Goal: Information Seeking & Learning: Learn about a topic

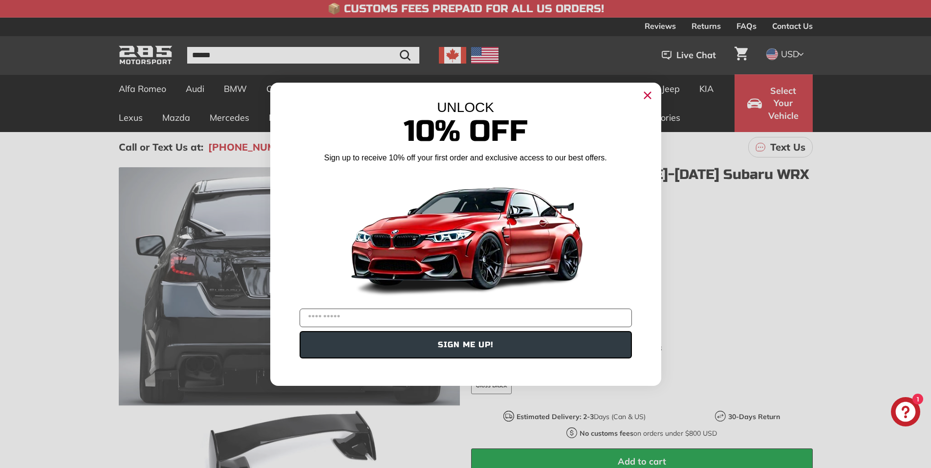
click at [653, 93] on circle "Close dialog" at bounding box center [647, 94] width 15 height 15
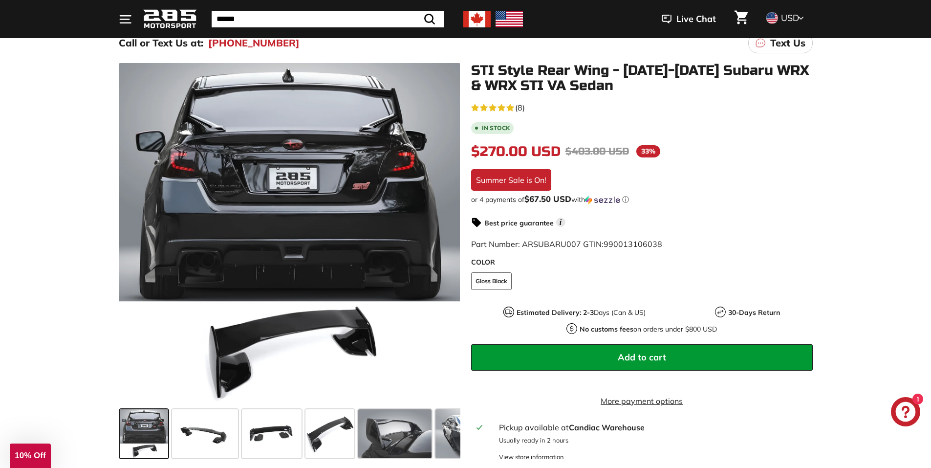
scroll to position [98, 0]
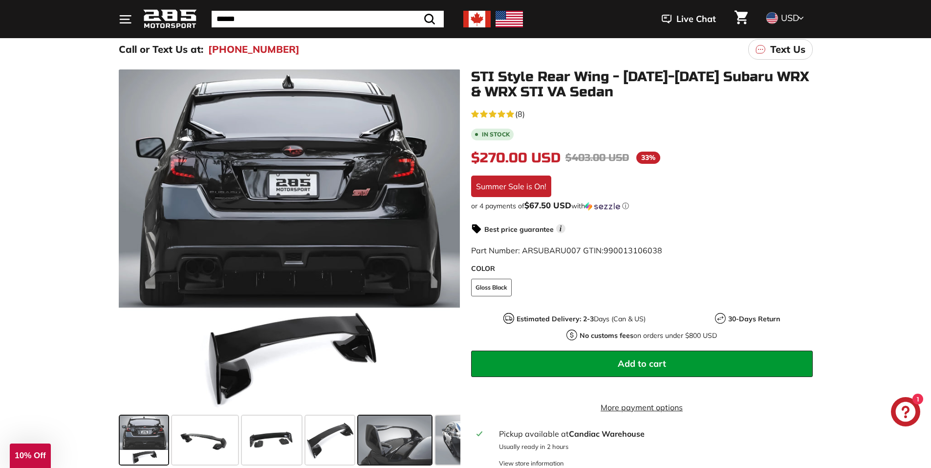
click at [372, 436] on span at bounding box center [394, 439] width 73 height 49
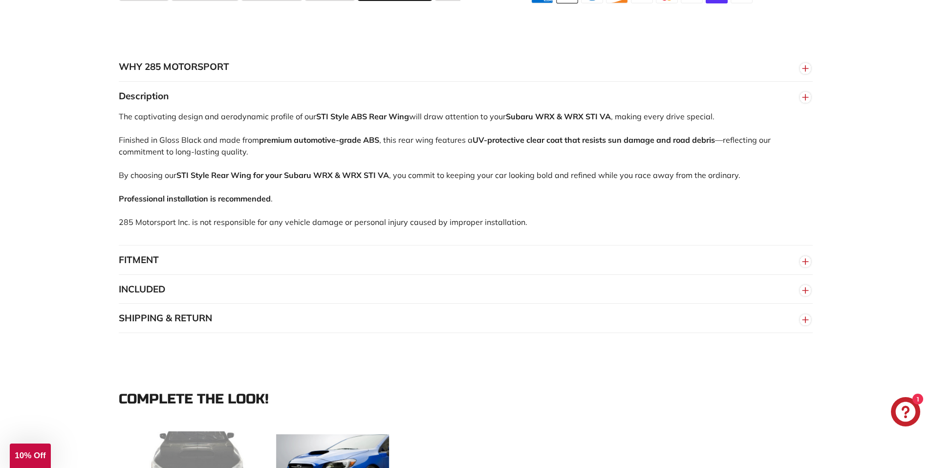
scroll to position [586, 0]
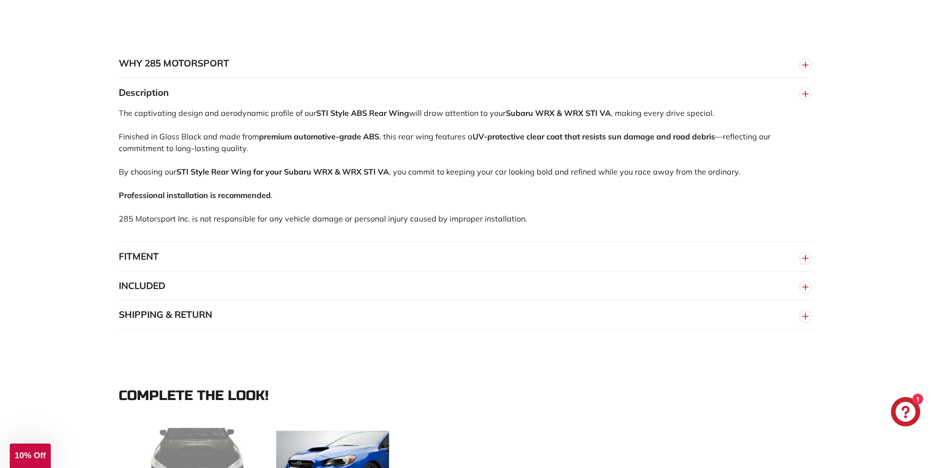
click at [239, 262] on button "FITMENT" at bounding box center [466, 256] width 694 height 29
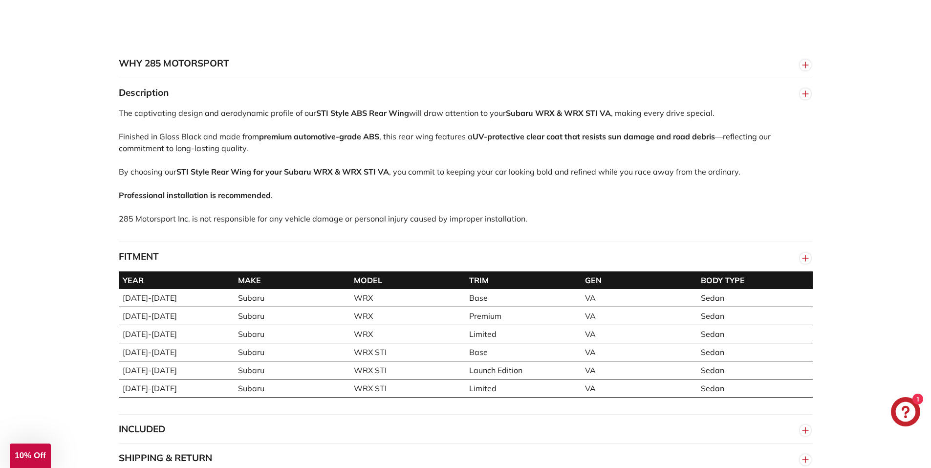
click at [184, 271] on button "FITMENT" at bounding box center [466, 256] width 694 height 29
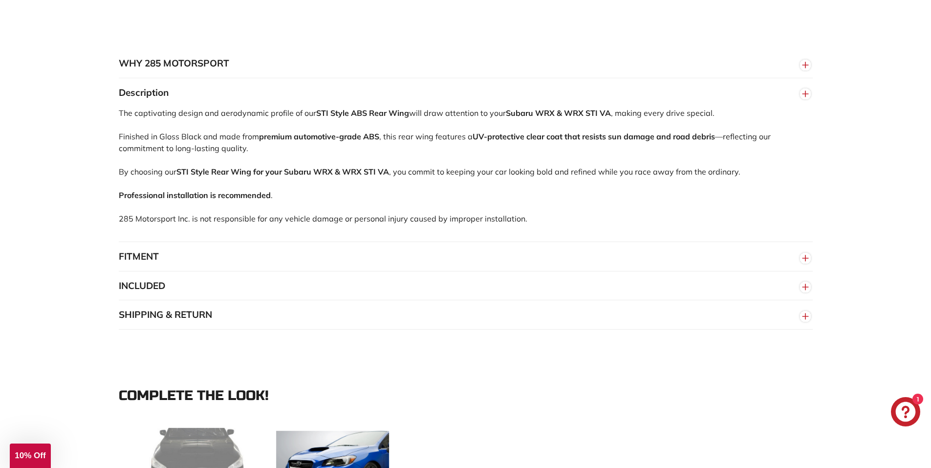
click at [180, 289] on button "INCLUDED" at bounding box center [466, 285] width 694 height 29
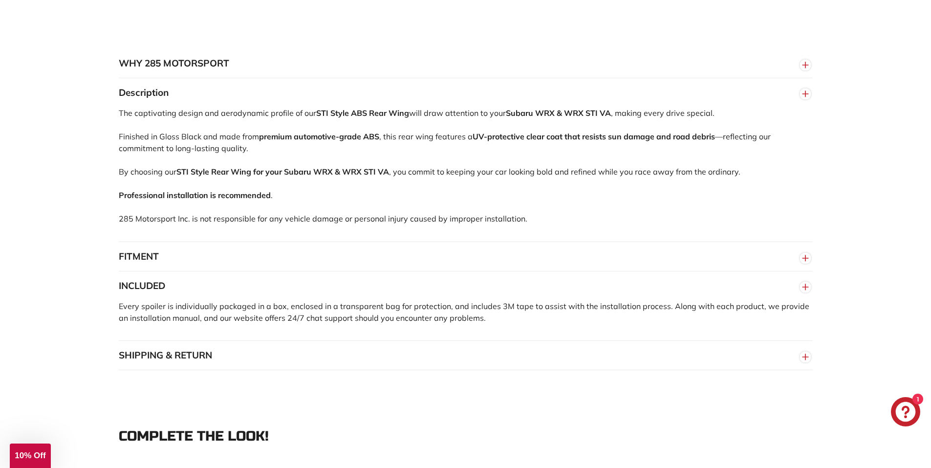
click at [180, 289] on button "INCLUDED" at bounding box center [466, 285] width 694 height 29
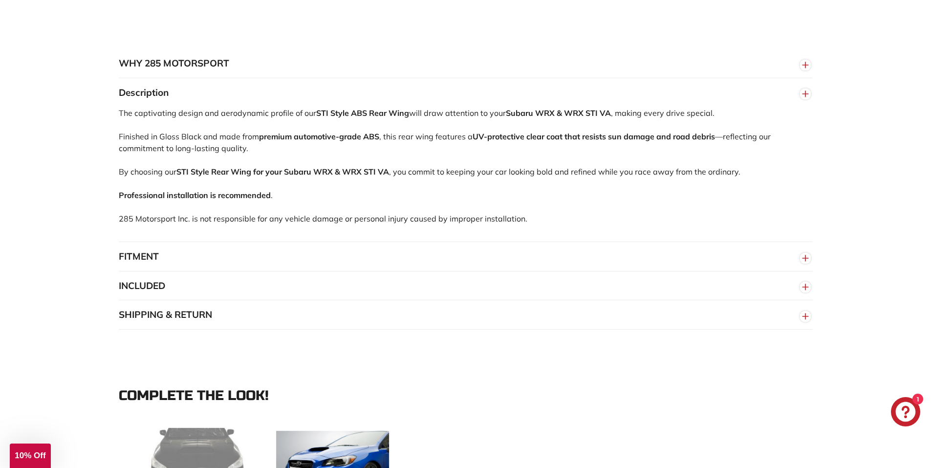
click at [193, 322] on button "SHIPPING & RETURN" at bounding box center [466, 314] width 694 height 29
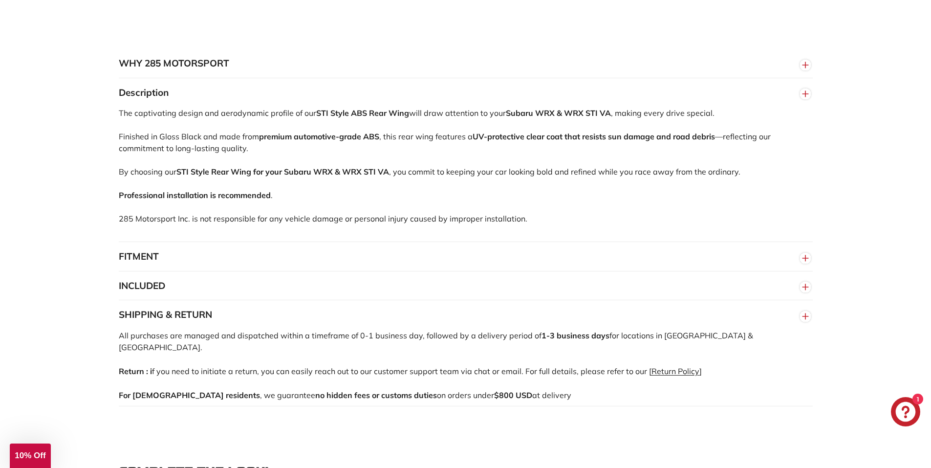
click at [204, 327] on button "SHIPPING & RETURN" at bounding box center [466, 314] width 694 height 29
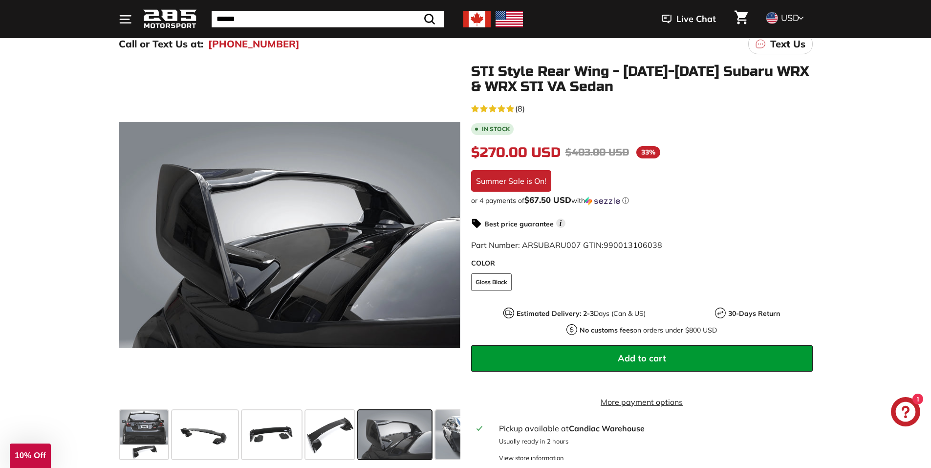
scroll to position [98, 0]
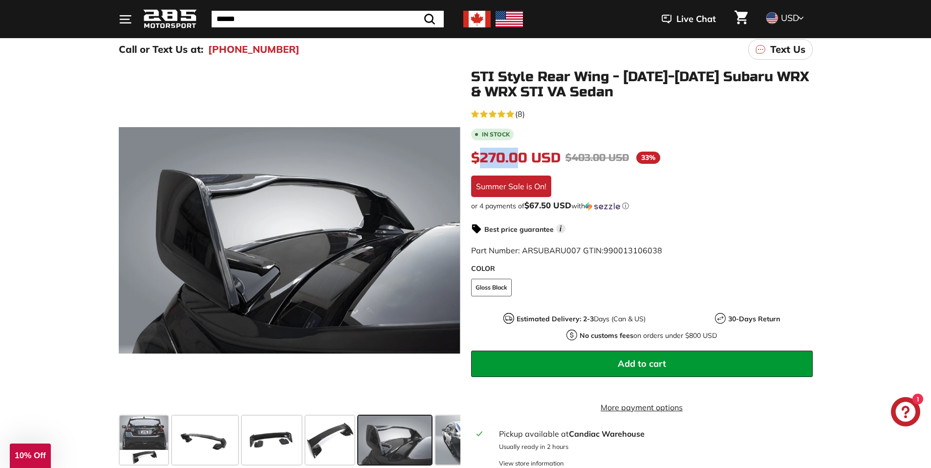
drag, startPoint x: 481, startPoint y: 159, endPoint x: 521, endPoint y: 161, distance: 39.6
click at [521, 161] on span "$270.00 USD" at bounding box center [515, 158] width 89 height 17
click at [607, 202] on img at bounding box center [602, 206] width 35 height 9
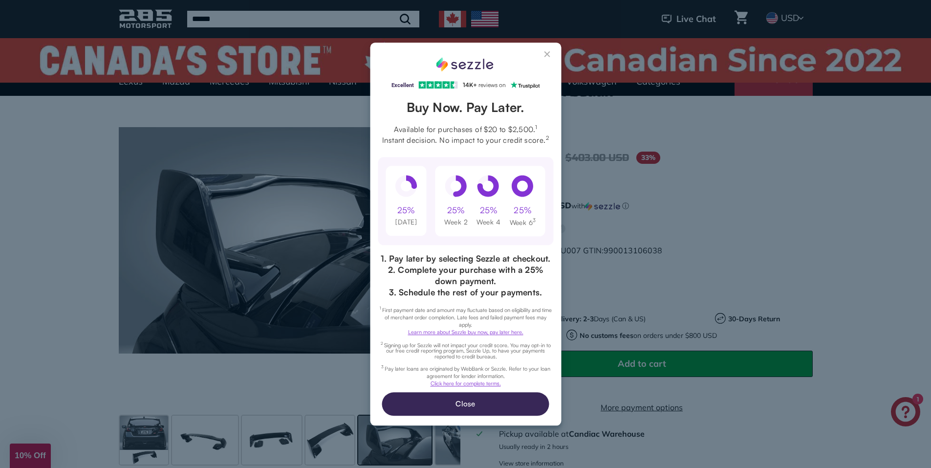
scroll to position [0, 0]
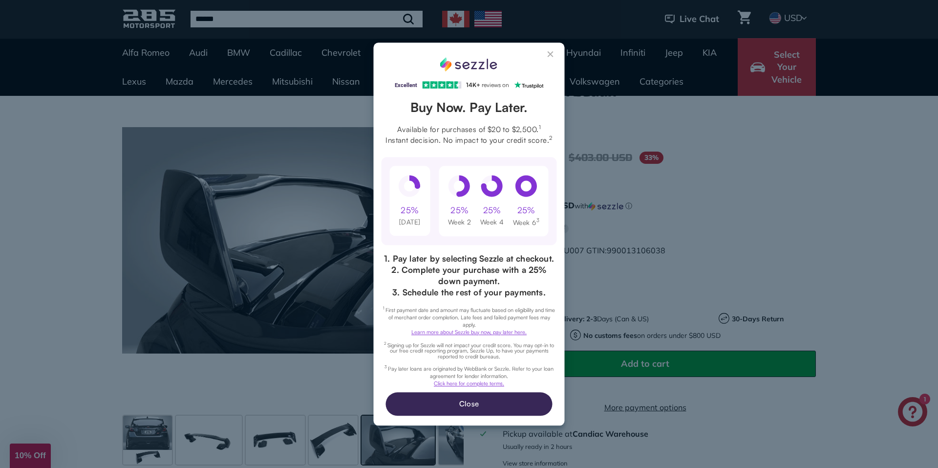
click at [556, 51] on button "Close Sezzle Modal" at bounding box center [551, 56] width 12 height 12
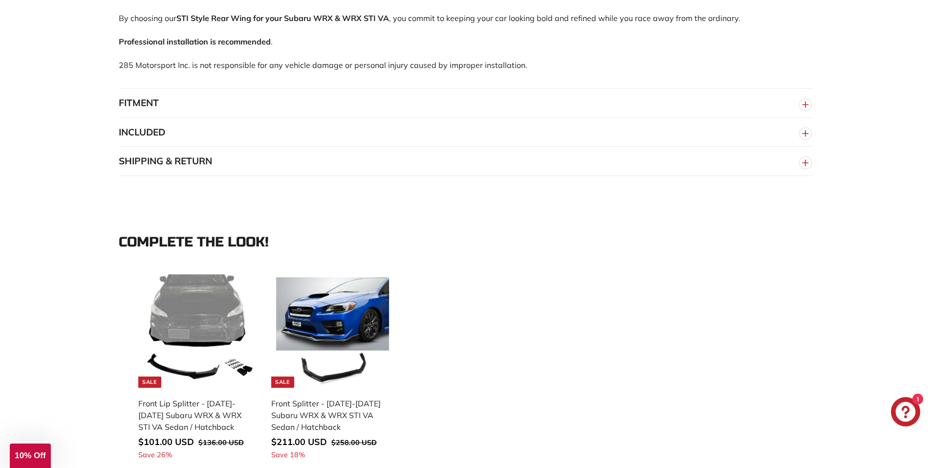
scroll to position [733, 0]
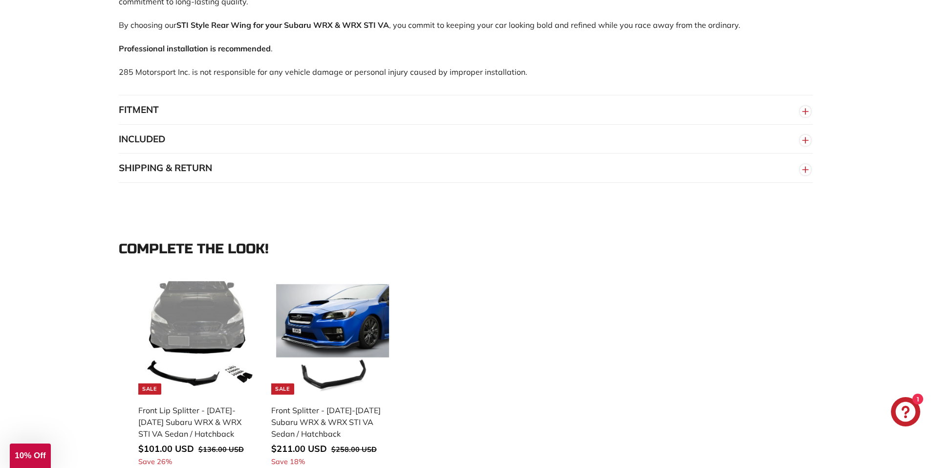
click at [155, 174] on button "SHIPPING & RETURN" at bounding box center [466, 167] width 694 height 29
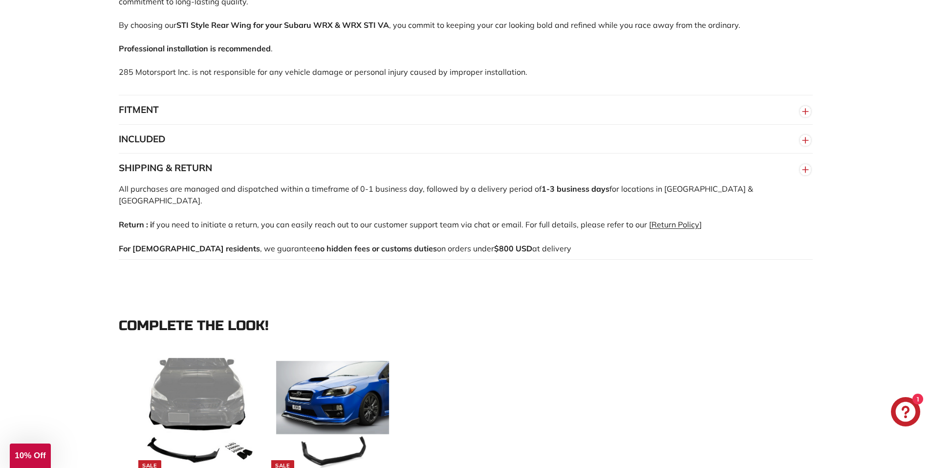
click at [652, 219] on link "Return Policy" at bounding box center [675, 224] width 48 height 10
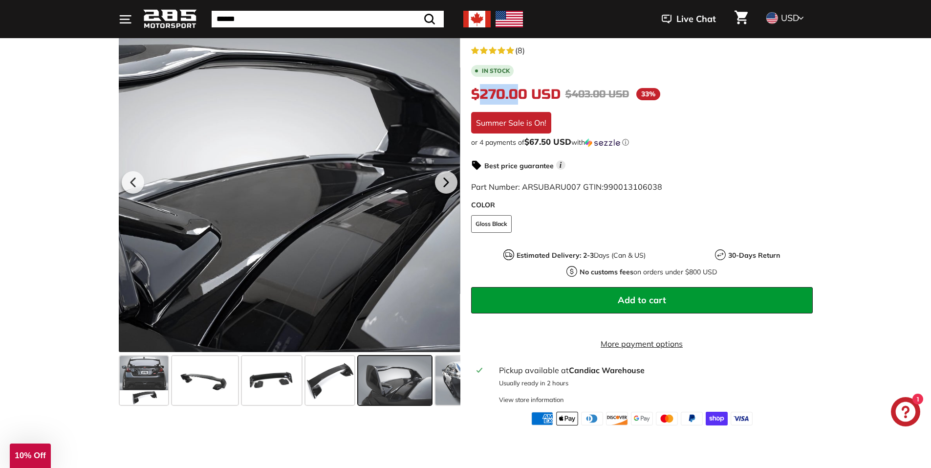
scroll to position [147, 0]
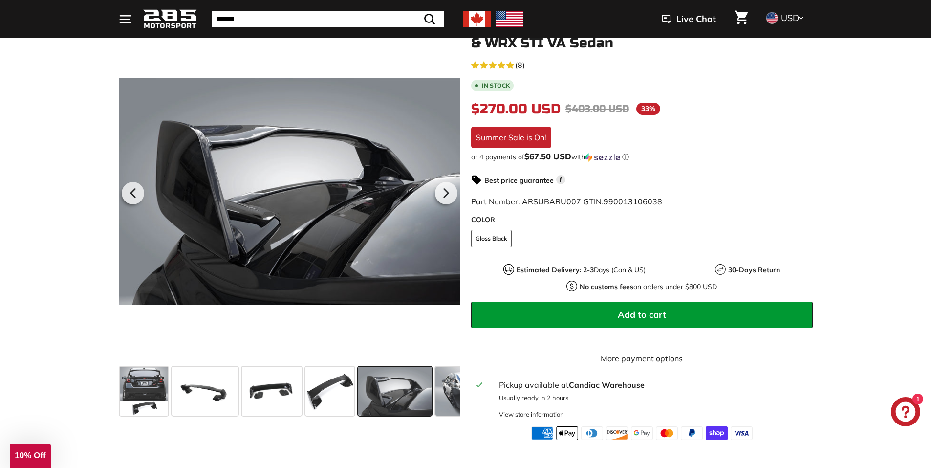
click at [577, 91] on li "In stock" at bounding box center [642, 84] width 342 height 13
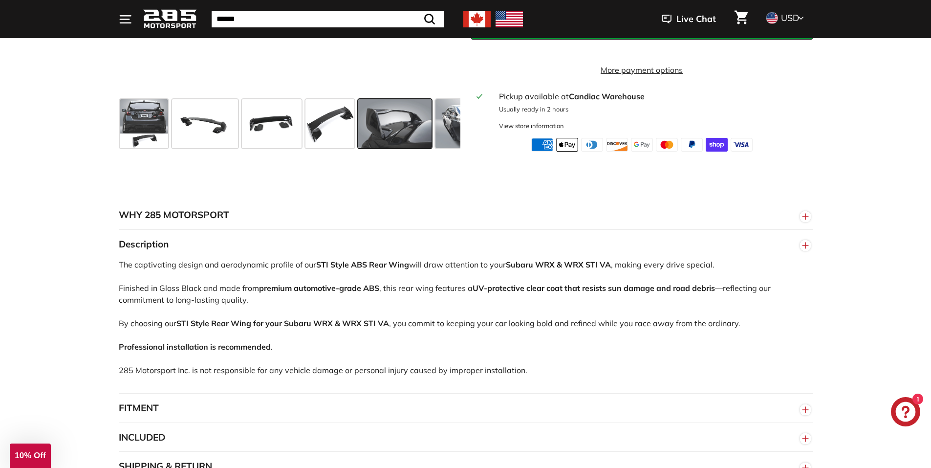
scroll to position [440, 0]
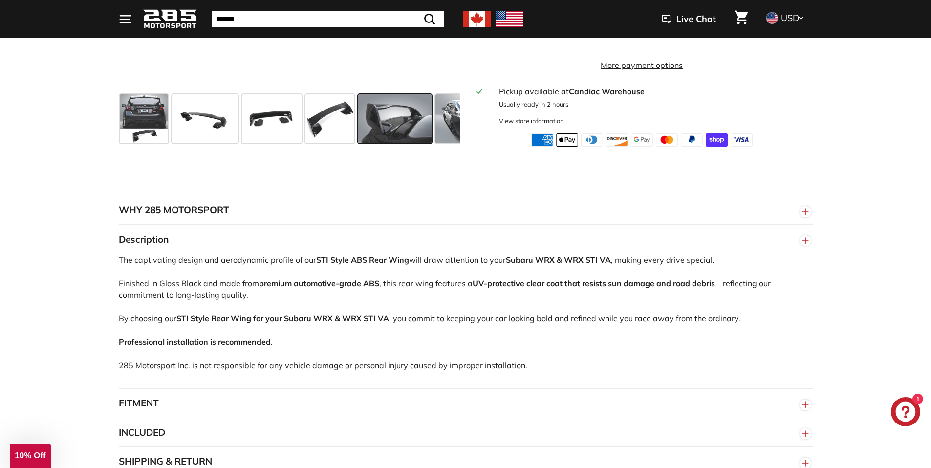
drag, startPoint x: 443, startPoint y: 116, endPoint x: 434, endPoint y: 205, distance: 89.4
click at [454, 130] on span at bounding box center [471, 118] width 73 height 49
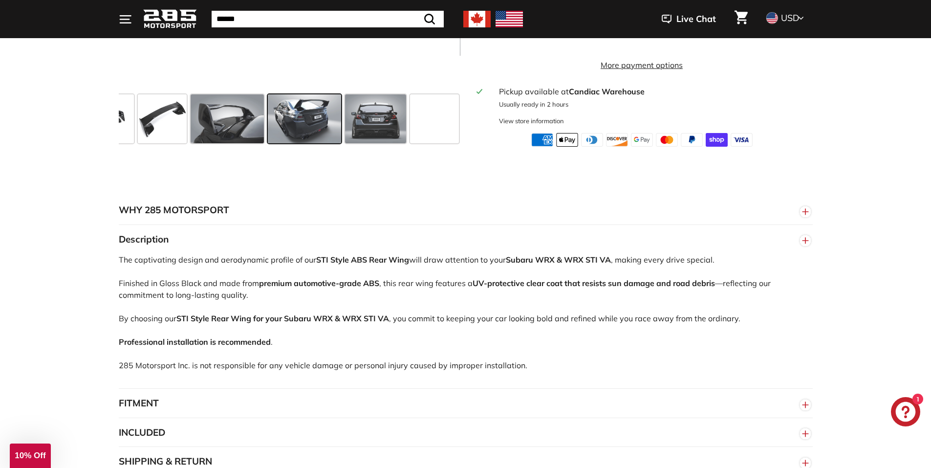
scroll to position [0, 168]
click at [379, 126] on span at bounding box center [374, 118] width 61 height 49
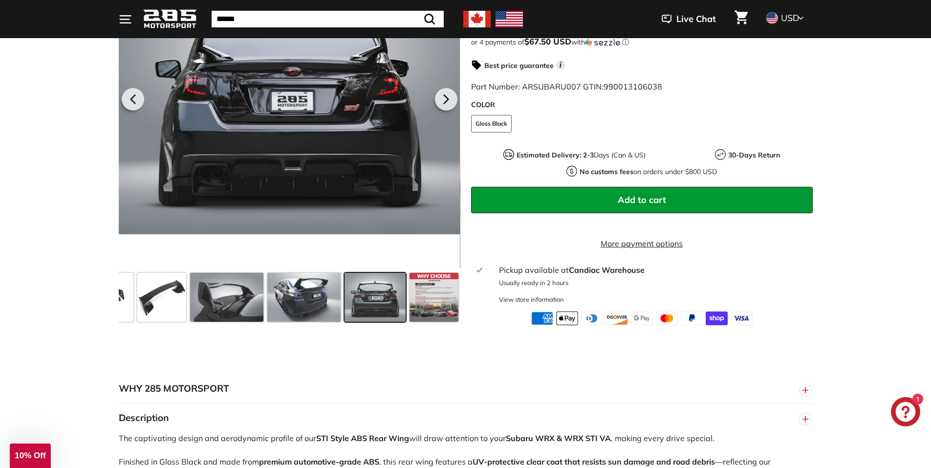
scroll to position [195, 0]
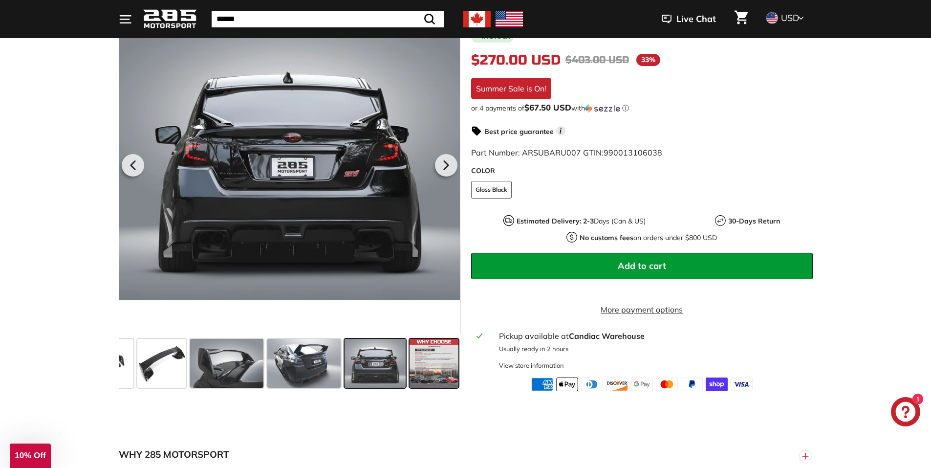
click at [427, 361] on span at bounding box center [433, 362] width 49 height 49
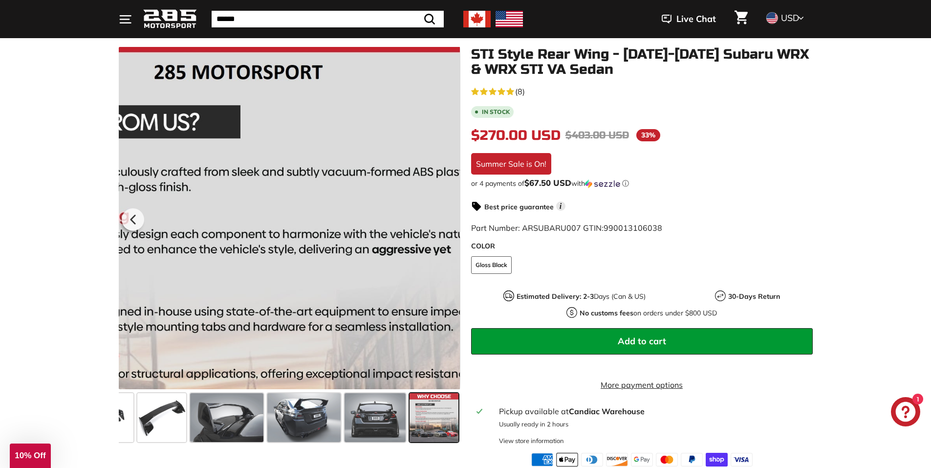
scroll to position [147, 0]
